Goal: Task Accomplishment & Management: Use online tool/utility

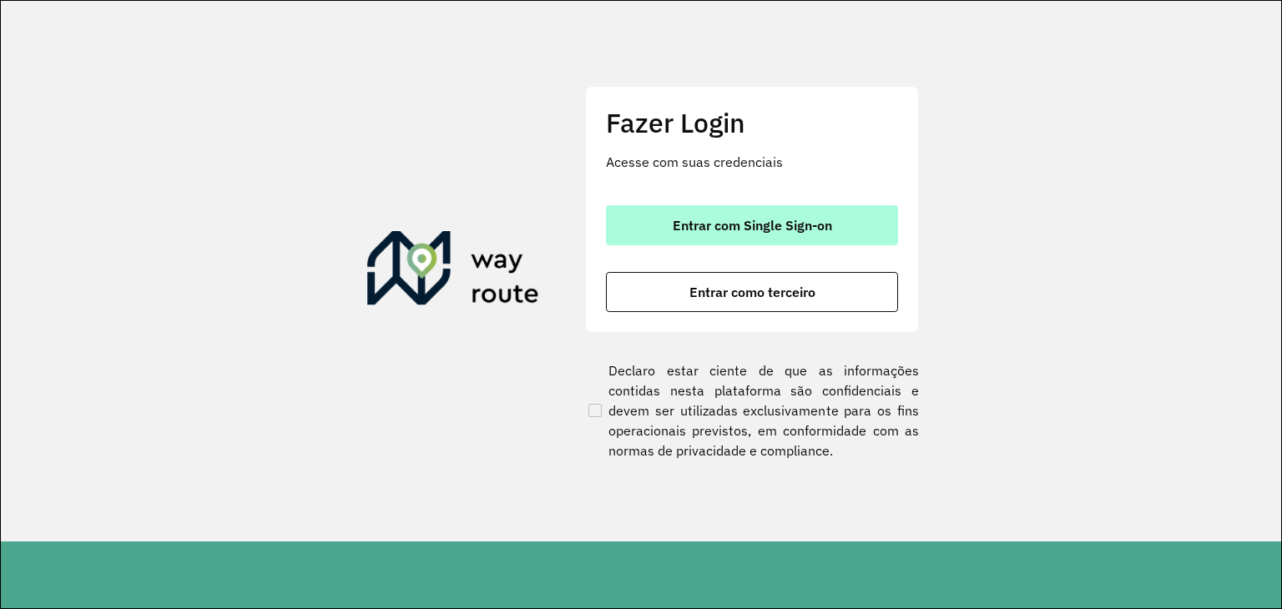
click at [850, 228] on button "Entrar com Single Sign-on" at bounding box center [752, 225] width 292 height 40
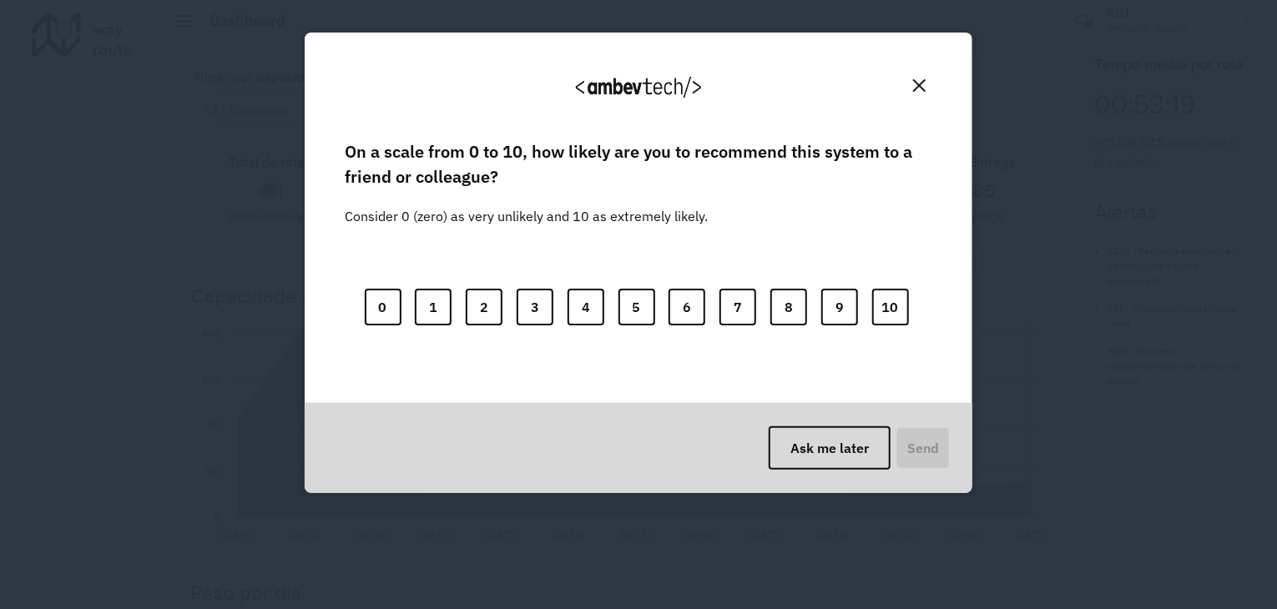
click at [916, 87] on img "Close" at bounding box center [919, 85] width 13 height 13
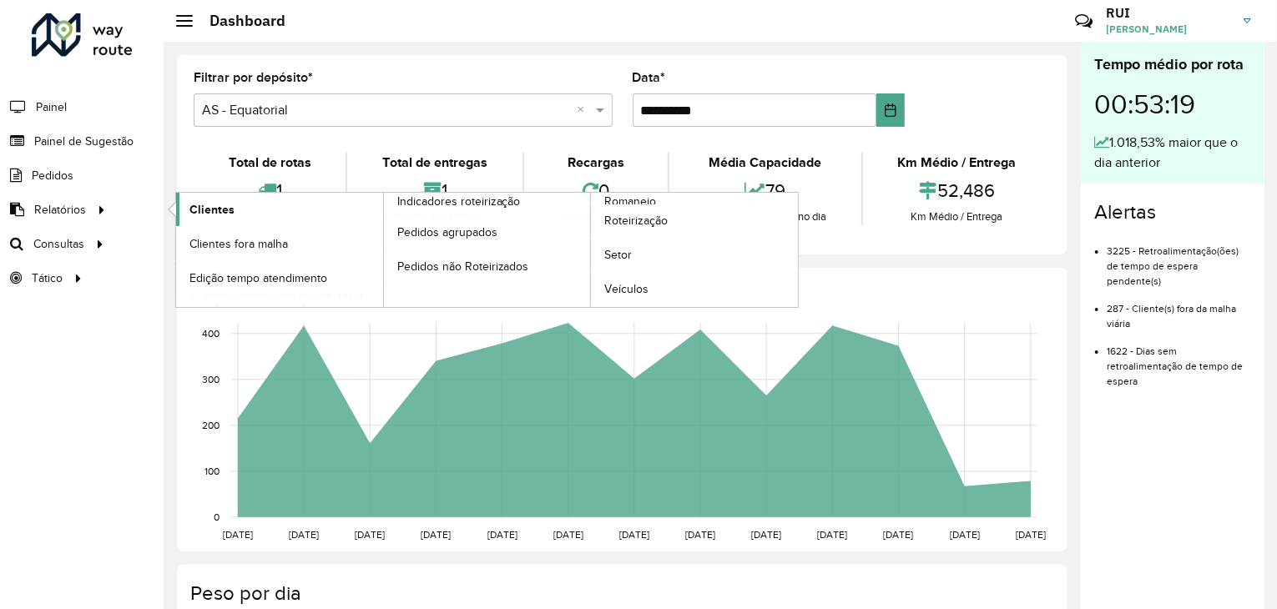
click at [261, 216] on link "Clientes" at bounding box center [279, 209] width 207 height 33
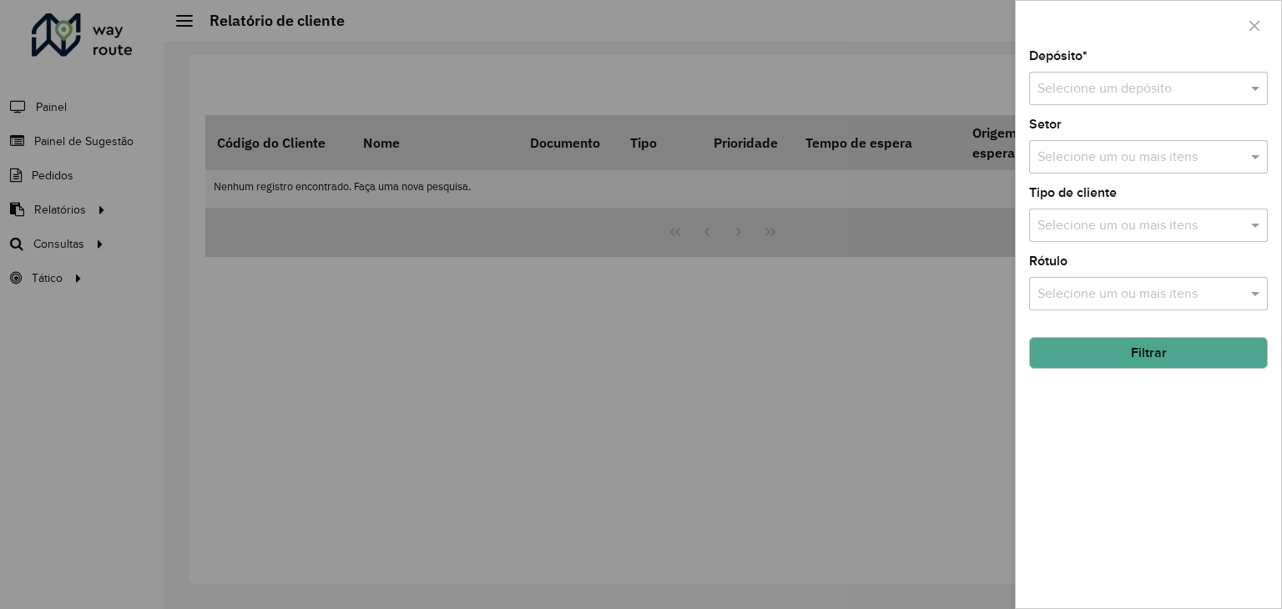
click at [1105, 101] on div "Selecione um depósito" at bounding box center [1148, 88] width 239 height 33
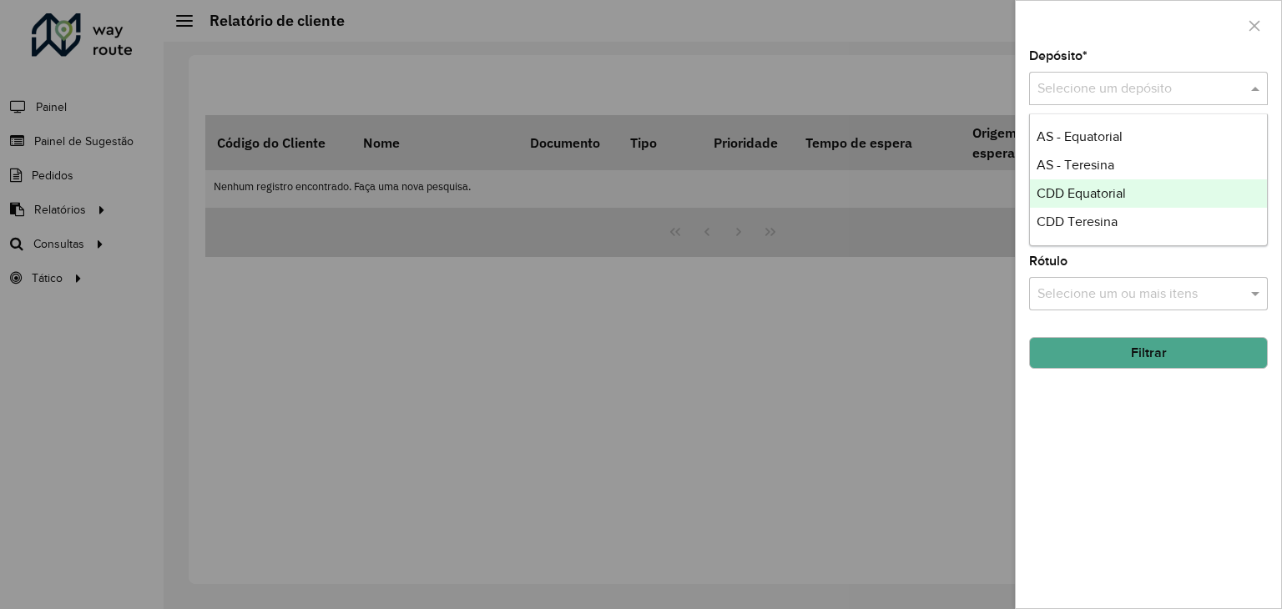
click at [1098, 188] on span "CDD Equatorial" at bounding box center [1081, 193] width 89 height 14
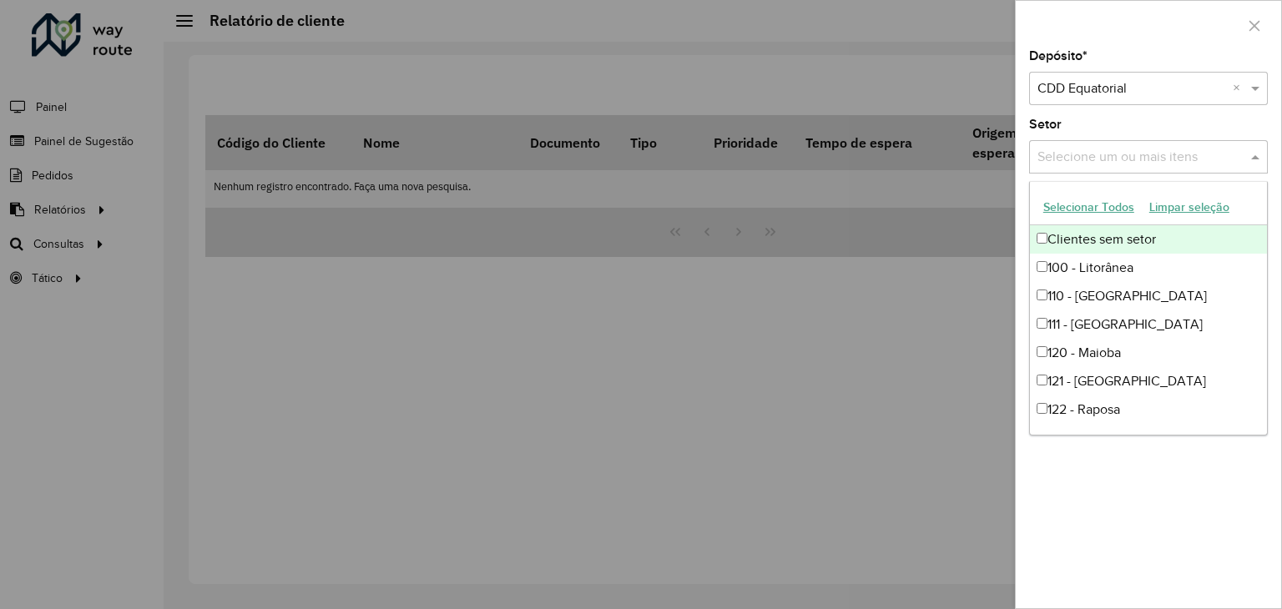
click at [1097, 168] on div "Selecione um ou mais itens" at bounding box center [1148, 156] width 239 height 33
click at [1103, 208] on button "Selecionar Todos" at bounding box center [1089, 207] width 106 height 26
click at [1135, 129] on div "Setor Selecione um ou mais itens 62 itens selecionados ×" at bounding box center [1148, 146] width 239 height 55
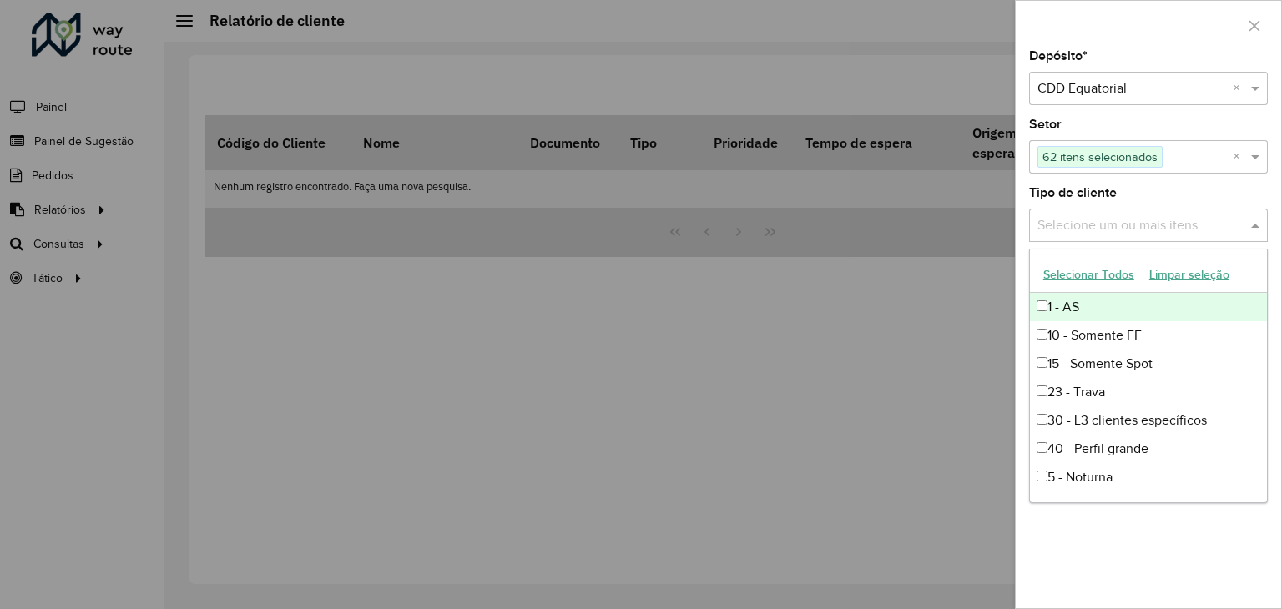
click at [1109, 219] on input "text" at bounding box center [1140, 226] width 214 height 20
click at [1148, 180] on div "Depósito * Selecione um depósito × CDD Equatorial × Setor Selecione um ou mais …" at bounding box center [1148, 329] width 265 height 558
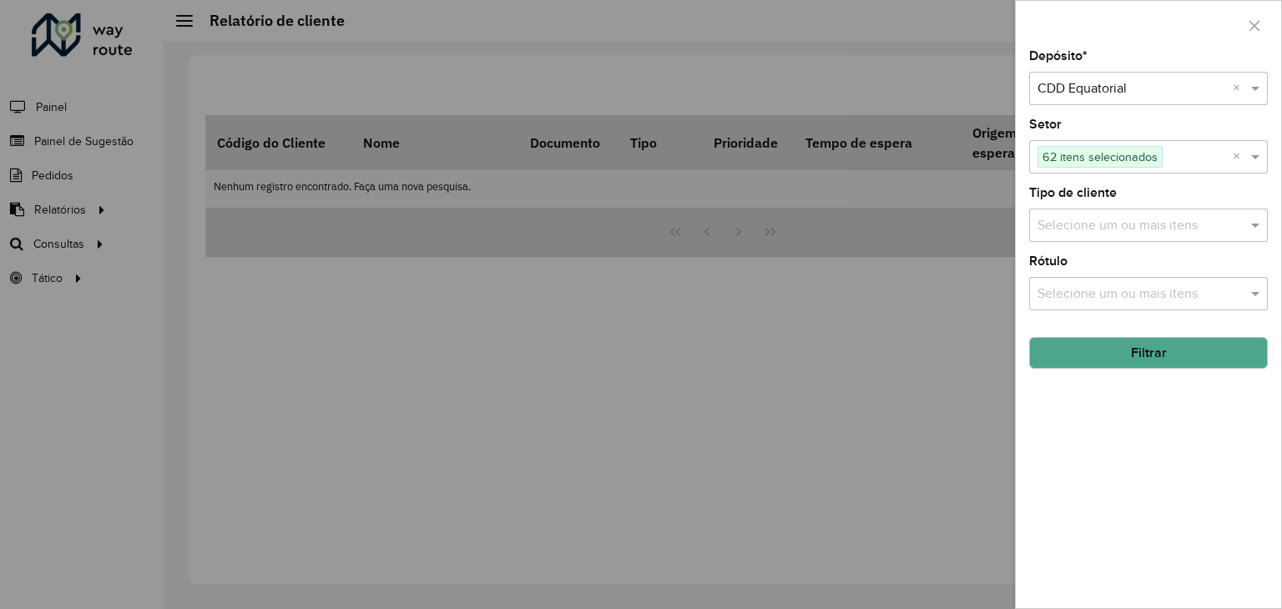
click at [1132, 350] on button "Filtrar" at bounding box center [1148, 353] width 239 height 32
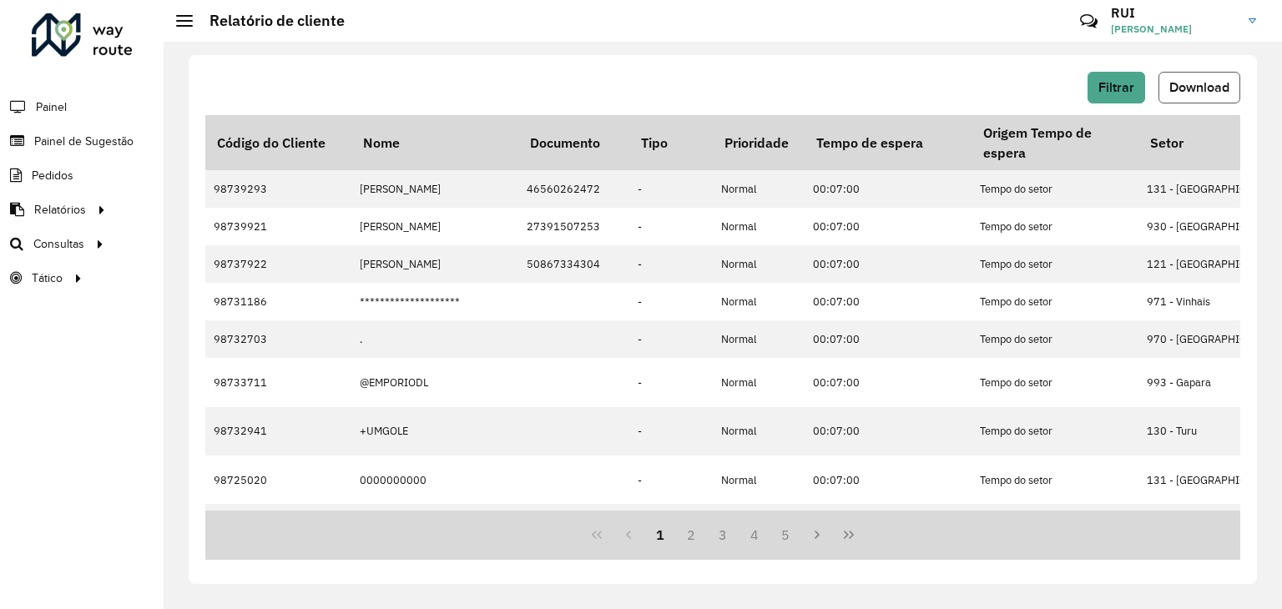
click at [1207, 83] on span "Download" at bounding box center [1199, 87] width 60 height 14
